Goal: Navigation & Orientation: Find specific page/section

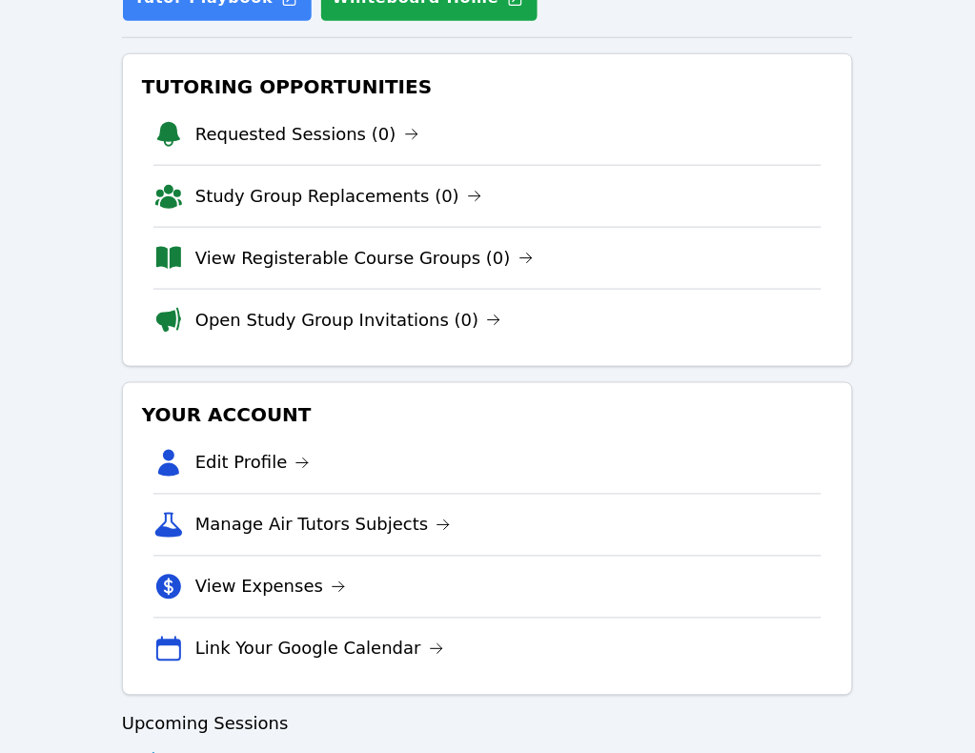
scroll to position [238, 0]
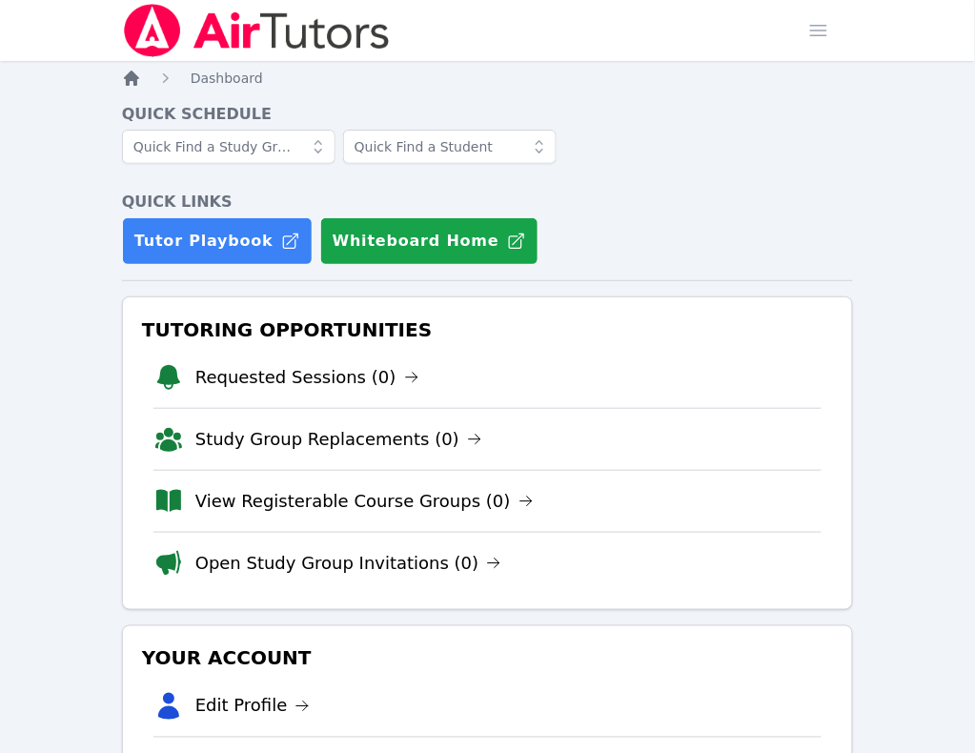
click at [130, 86] on icon "Breadcrumb" at bounding box center [131, 78] width 19 height 19
